Goal: Check status

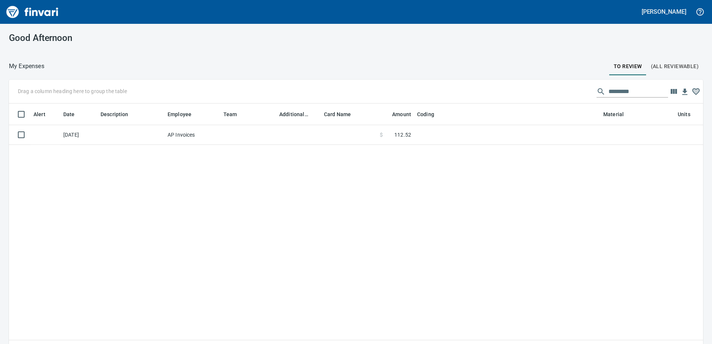
scroll to position [251, 683]
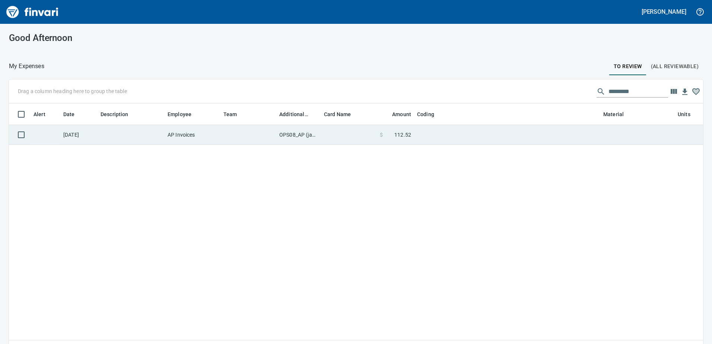
click at [300, 137] on td "OPS08_AP (janettep, samr)" at bounding box center [298, 135] width 45 height 20
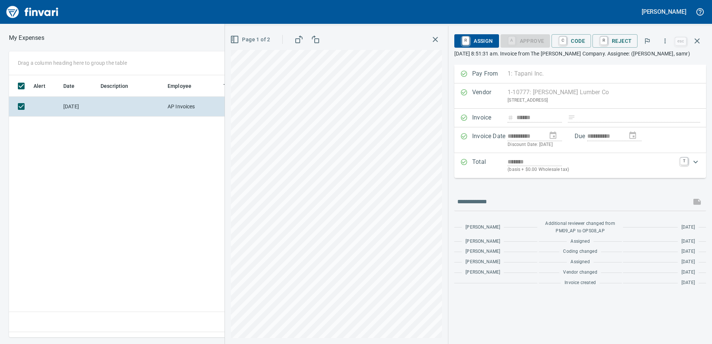
click at [147, 160] on div "Alert Date Description Employee Team Additional Reviewer Card Name Amount Codin…" at bounding box center [263, 203] width 508 height 257
click at [698, 38] on icon "button" at bounding box center [696, 40] width 9 height 9
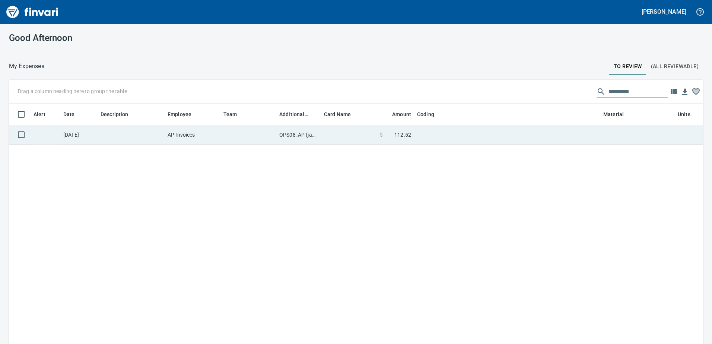
scroll to position [251, 683]
